Goal: Navigation & Orientation: Understand site structure

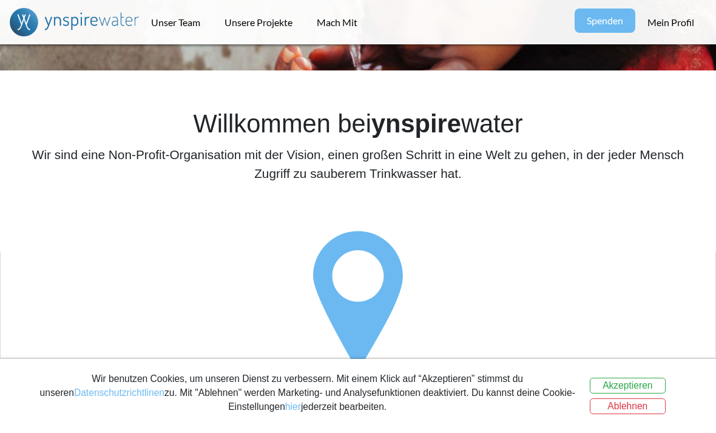
scroll to position [331, 0]
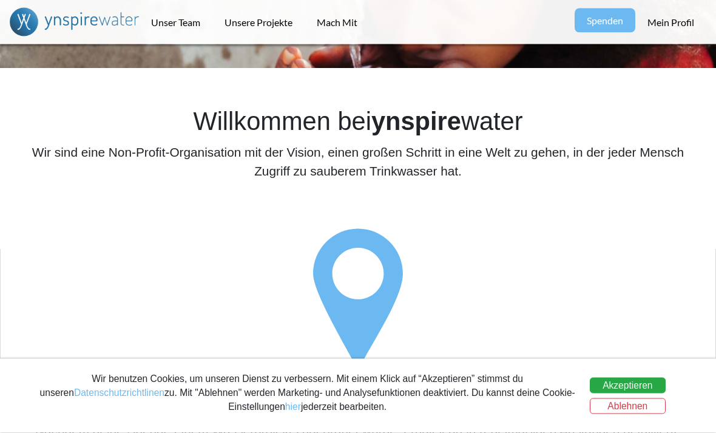
click at [650, 393] on button "Akzeptieren" at bounding box center [628, 385] width 76 height 16
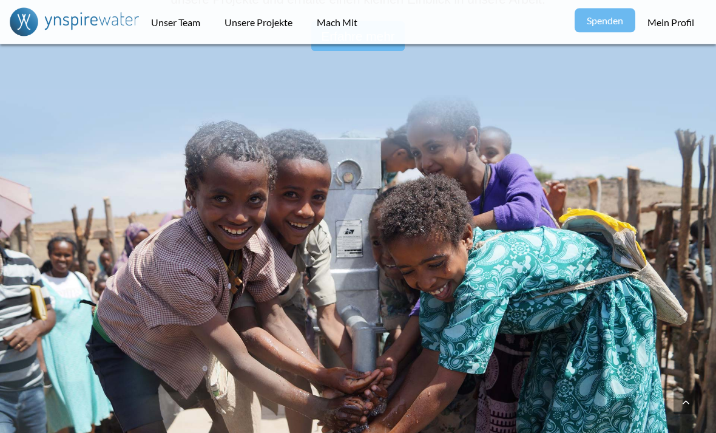
scroll to position [1769, 0]
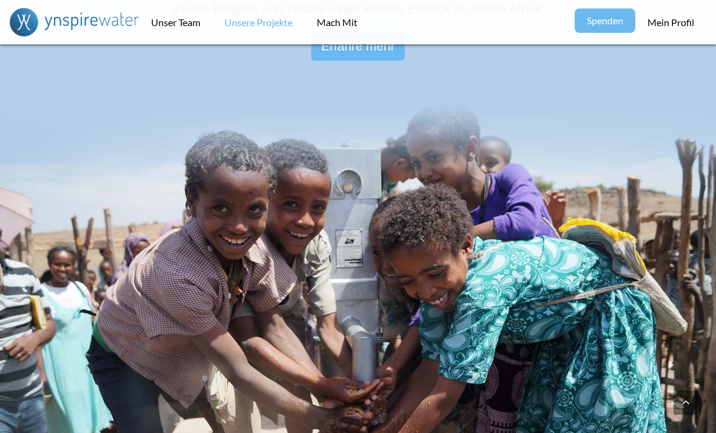
click at [258, 16] on link "Unsere Projekte" at bounding box center [258, 22] width 92 height 44
click at [167, 15] on link "Unser Team" at bounding box center [175, 22] width 73 height 44
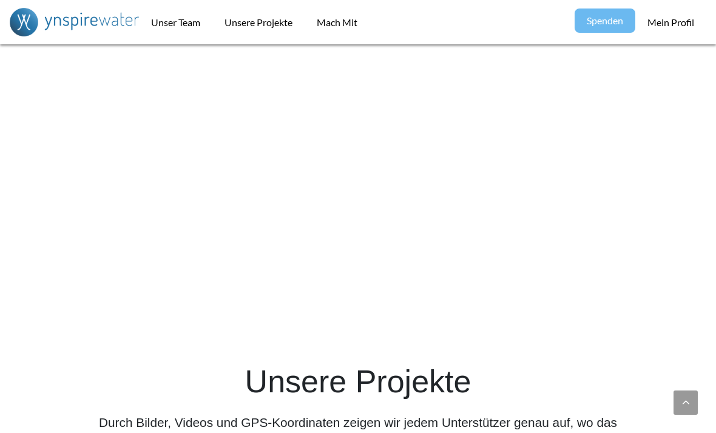
scroll to position [413, 0]
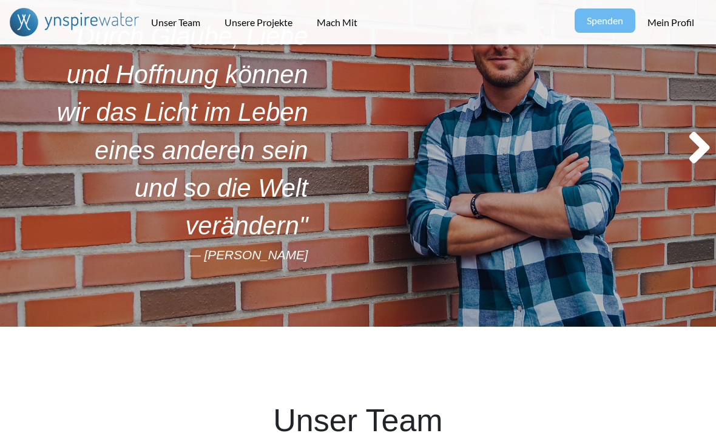
scroll to position [36, 0]
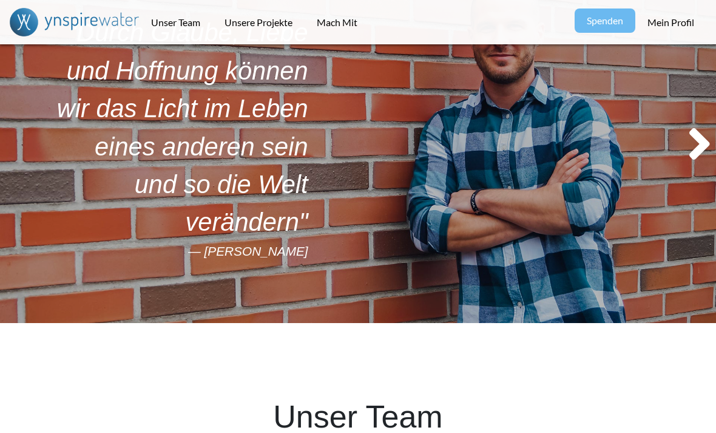
click at [704, 130] on icon at bounding box center [699, 144] width 33 height 58
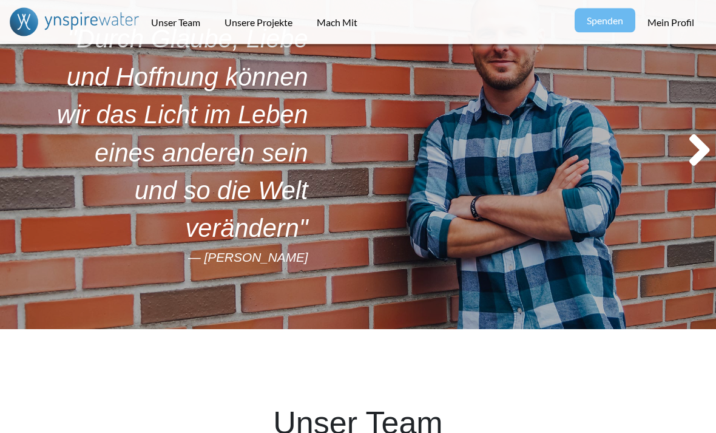
scroll to position [0, 0]
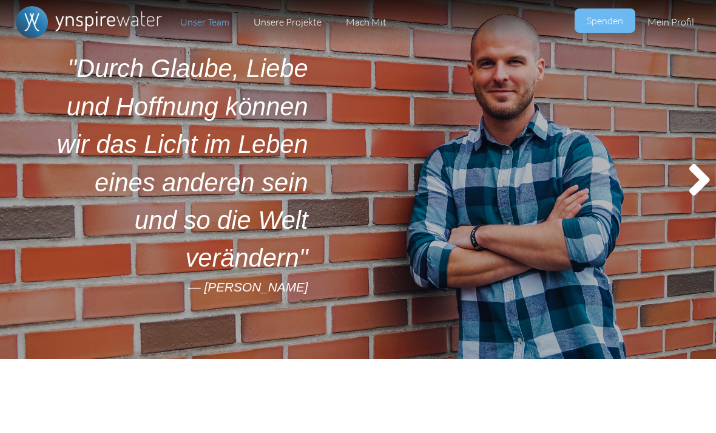
click at [697, 175] on icon at bounding box center [699, 179] width 33 height 58
click at [698, 175] on icon at bounding box center [699, 179] width 33 height 58
click at [698, 171] on icon at bounding box center [699, 179] width 33 height 58
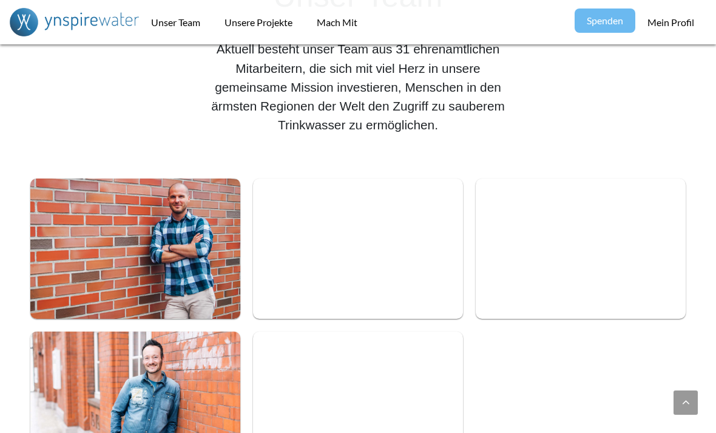
scroll to position [453, 0]
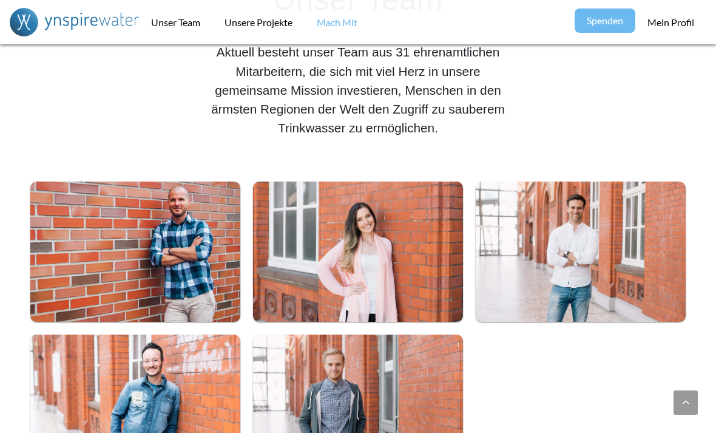
click at [346, 16] on link "Mach Mit" at bounding box center [337, 22] width 65 height 44
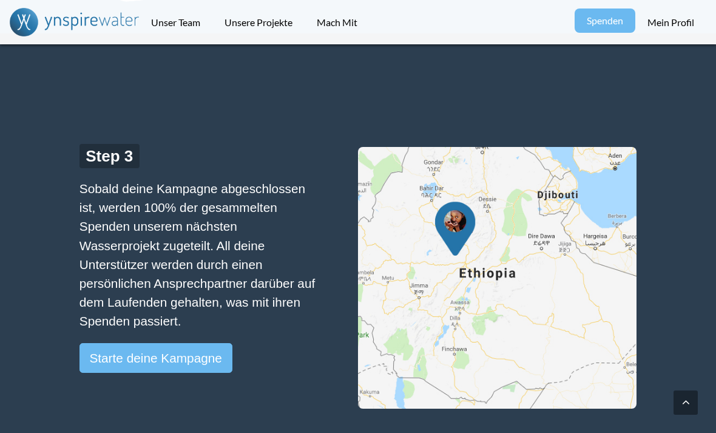
scroll to position [1419, 0]
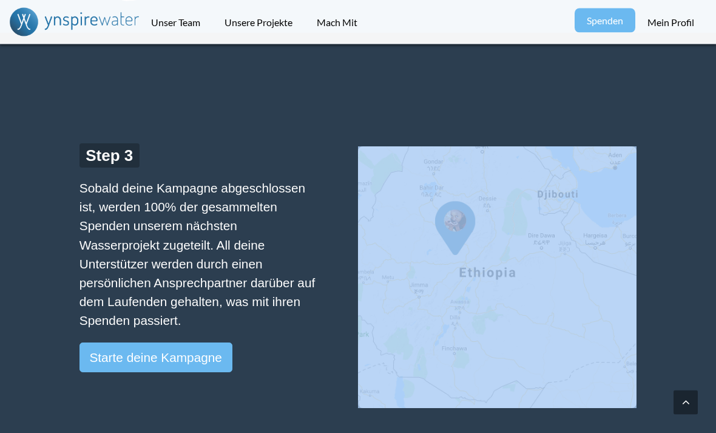
click at [28, 370] on div "Step 3 Sobald deine Kampagne abgeschlossen ist, werden 100% der gesammelten Spe…" at bounding box center [358, 278] width 716 height 491
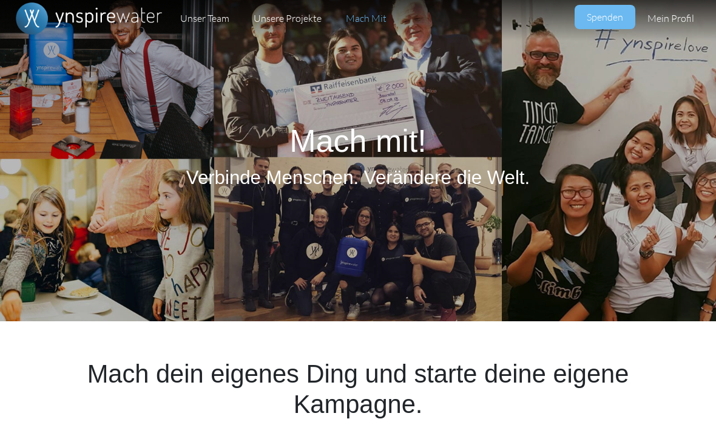
scroll to position [0, 0]
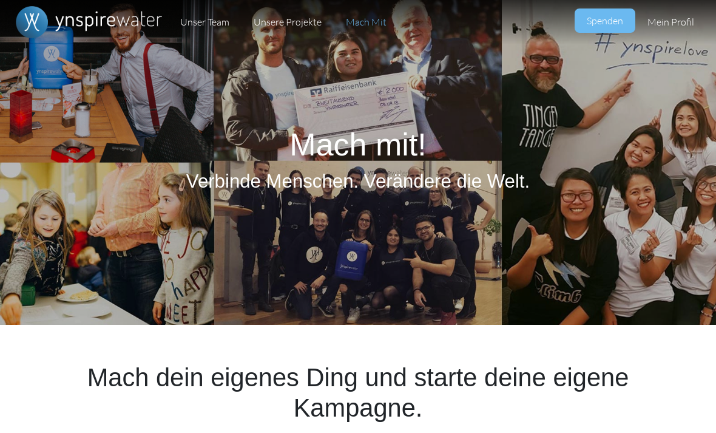
click at [44, 19] on img "Primary" at bounding box center [89, 22] width 158 height 44
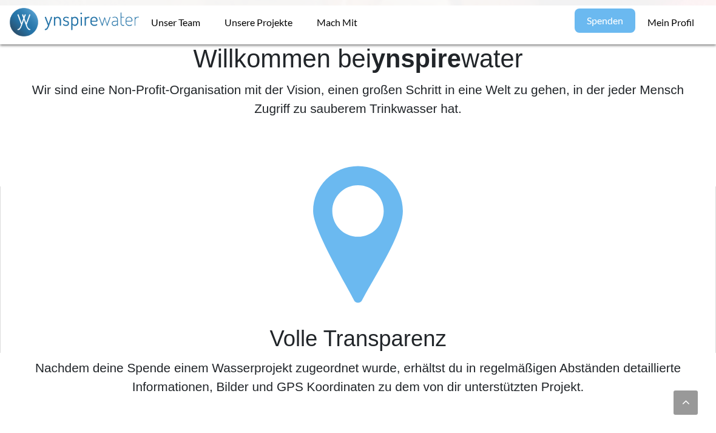
scroll to position [382, 0]
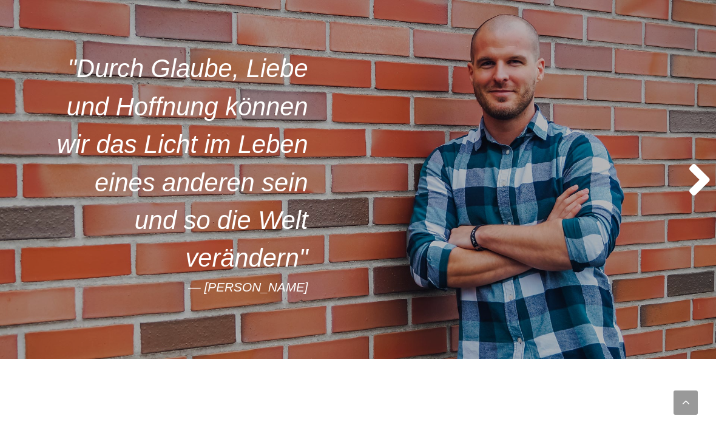
scroll to position [453, 0]
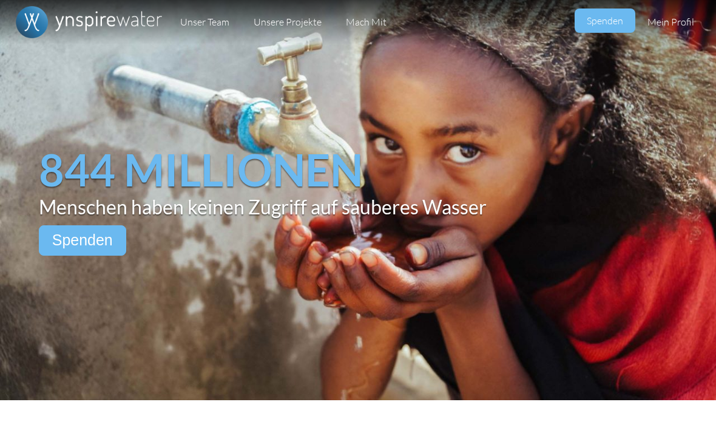
click at [84, 235] on link "Spenden" at bounding box center [82, 240] width 87 height 30
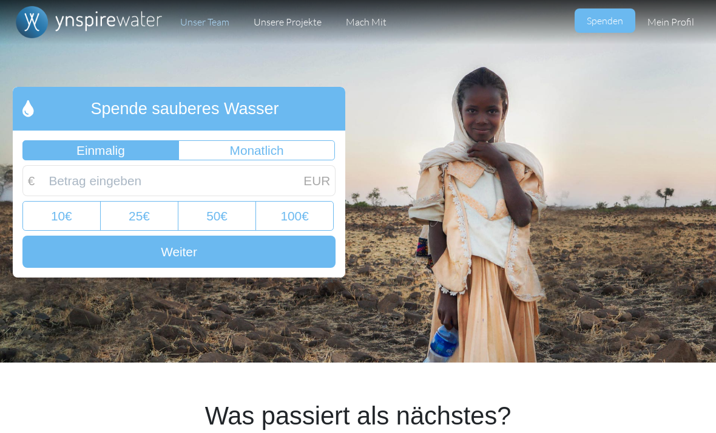
click at [212, 18] on link "Unser Team" at bounding box center [204, 22] width 73 height 44
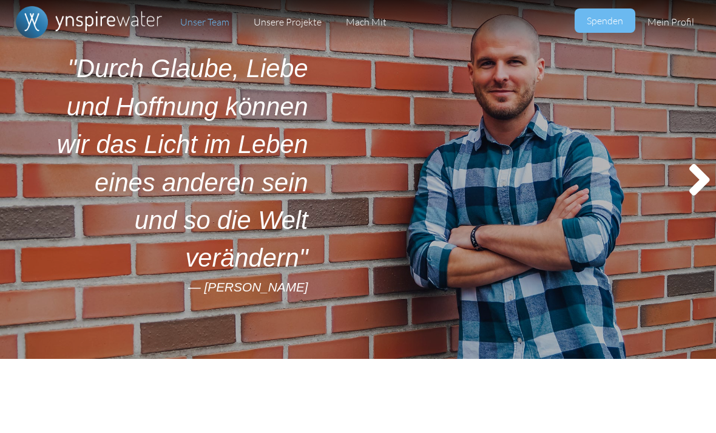
click at [695, 175] on icon at bounding box center [699, 179] width 33 height 58
click at [692, 169] on icon at bounding box center [699, 179] width 33 height 58
click at [277, 17] on link "Unsere Projekte" at bounding box center [287, 22] width 92 height 44
